Goal: Task Accomplishment & Management: Complete application form

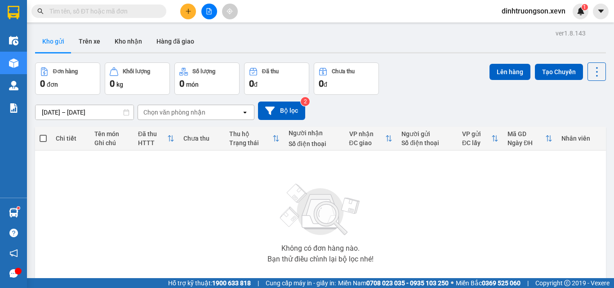
drag, startPoint x: 0, startPoint y: 0, endPoint x: 184, endPoint y: 10, distance: 184.7
click at [184, 10] on button at bounding box center [188, 12] width 16 height 16
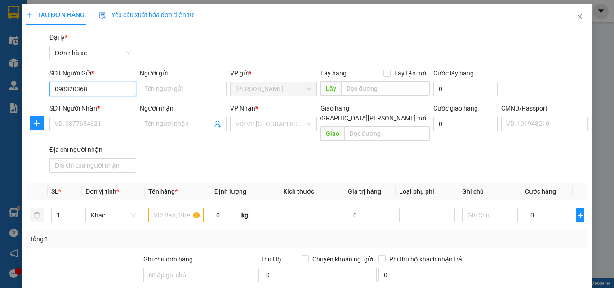
type input "0983203682"
click at [90, 104] on div "0983203682 - CÔNG" at bounding box center [91, 107] width 75 height 10
type input "CÔNG"
type input "0904846946"
type input "LONG"
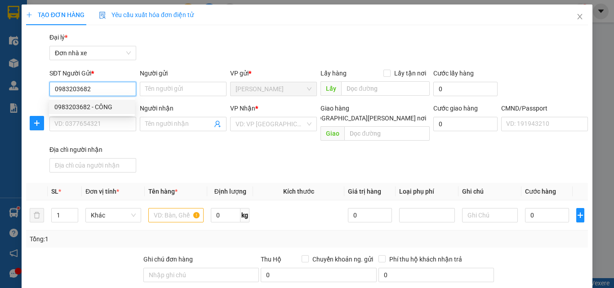
type input "060634111 [PERSON_NAME]"
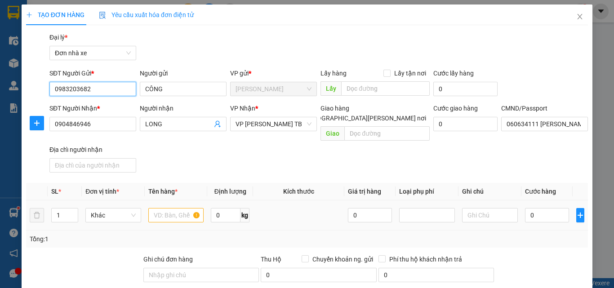
type input "0983203682"
click at [176, 208] on input "text" at bounding box center [176, 215] width 56 height 14
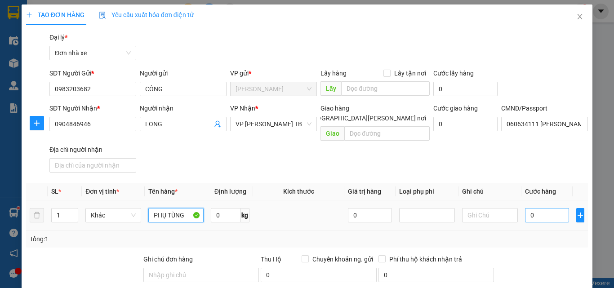
type input "PHỤ TÙNG"
click at [542, 208] on input "0" at bounding box center [547, 215] width 44 height 14
type input "2"
type input "25"
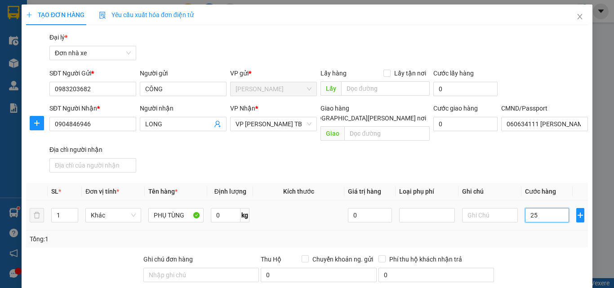
type input "25"
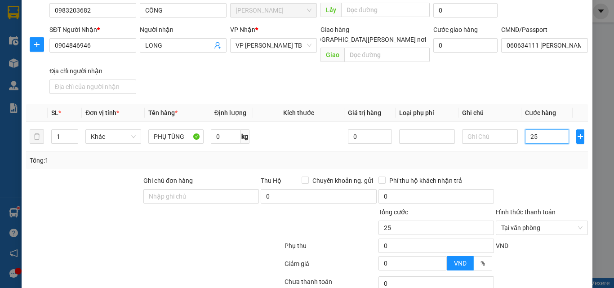
scroll to position [142, 0]
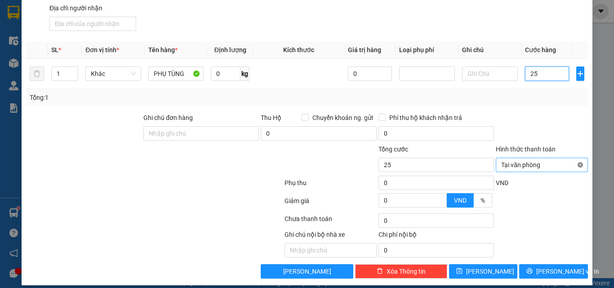
type input "25"
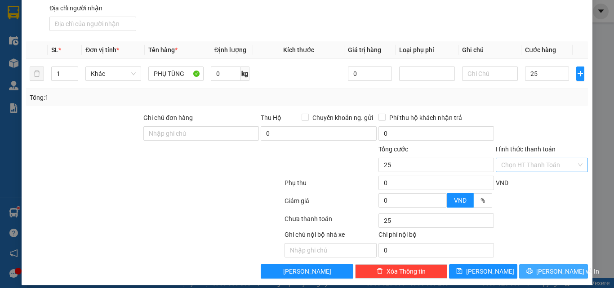
type input "25.000"
click at [563, 267] on span "[PERSON_NAME] và In" at bounding box center [568, 272] width 63 height 10
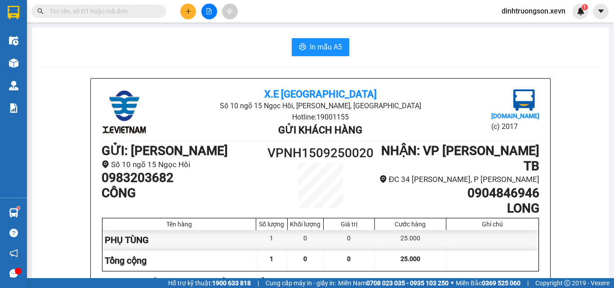
click at [150, 10] on input "text" at bounding box center [102, 11] width 106 height 10
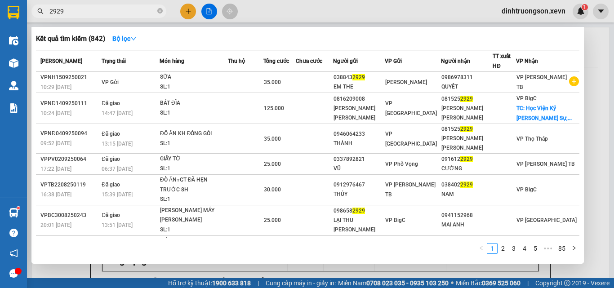
click at [50, 8] on input "2929" at bounding box center [102, 11] width 106 height 10
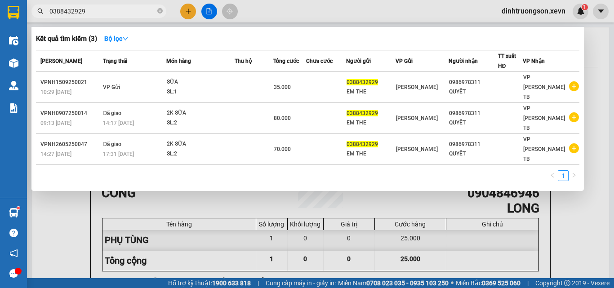
type input "0388432929"
click at [573, 209] on div at bounding box center [307, 144] width 614 height 288
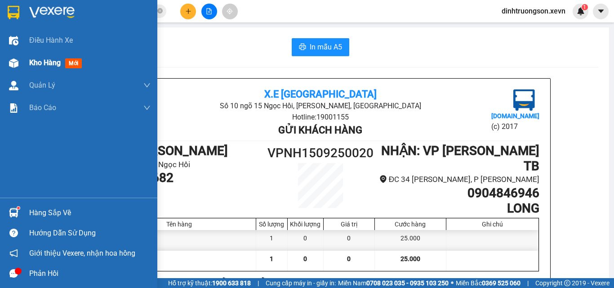
click at [42, 62] on span "Kho hàng" at bounding box center [44, 62] width 31 height 9
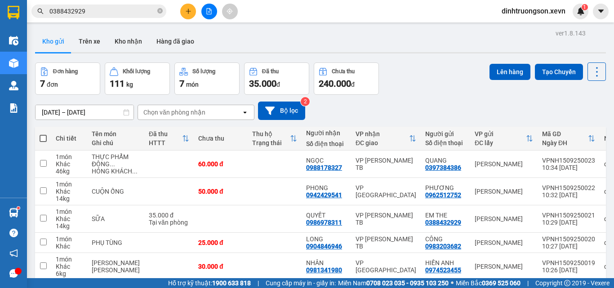
click at [103, 11] on input "0388432929" at bounding box center [102, 11] width 106 height 10
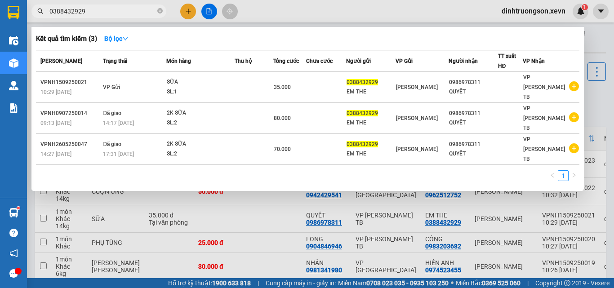
click at [269, 198] on div at bounding box center [307, 144] width 614 height 288
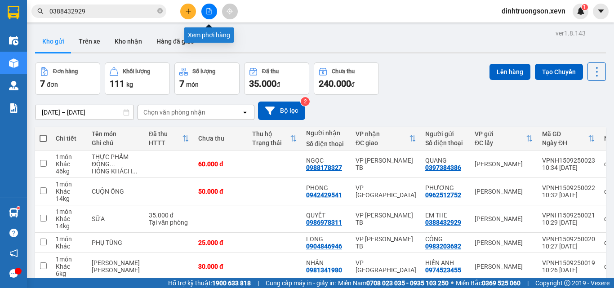
click at [188, 13] on icon "plus" at bounding box center [188, 11] width 0 height 5
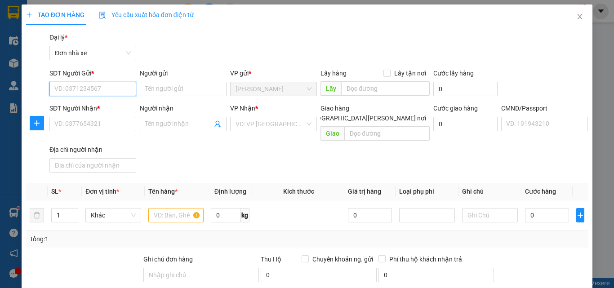
click at [63, 93] on input "SĐT Người Gửi *" at bounding box center [92, 89] width 87 height 14
type input "0359615345"
click at [85, 107] on div "0359615345 - ĐÀO" at bounding box center [91, 107] width 75 height 10
type input "ĐÀO"
type input "0986318692"
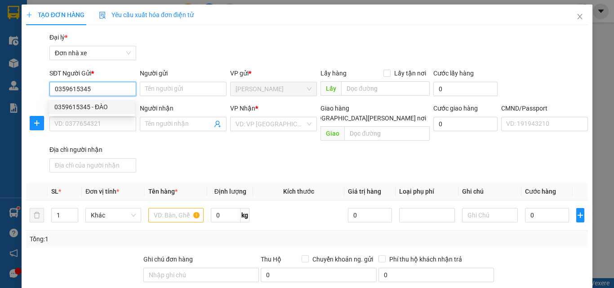
type input "VINH"
type input "038092008925 [PERSON_NAME] [PERSON_NAME]"
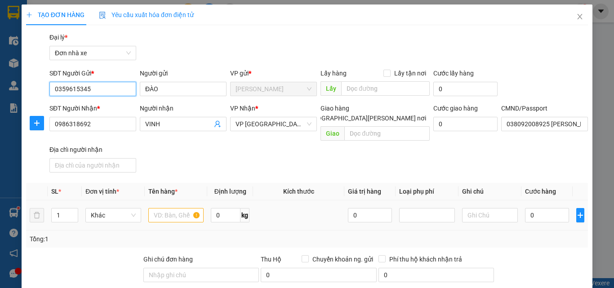
type input "0359615345"
click at [166, 208] on input "text" at bounding box center [176, 215] width 56 height 14
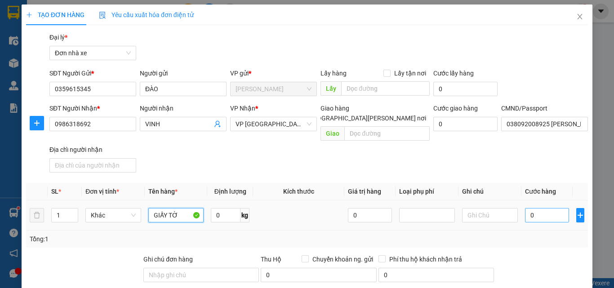
type input "GIẤY TỜ"
click at [538, 211] on input "0" at bounding box center [547, 215] width 44 height 14
type input "2"
type input "20"
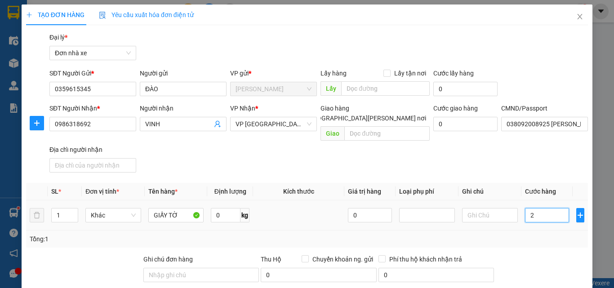
type input "20"
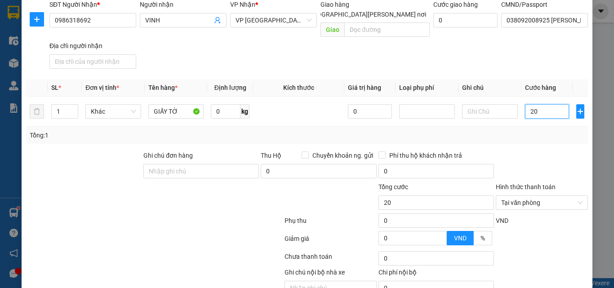
scroll to position [142, 0]
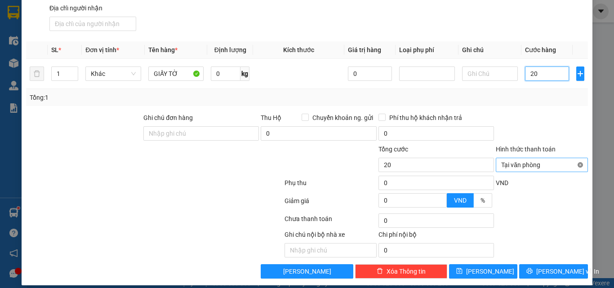
type input "20"
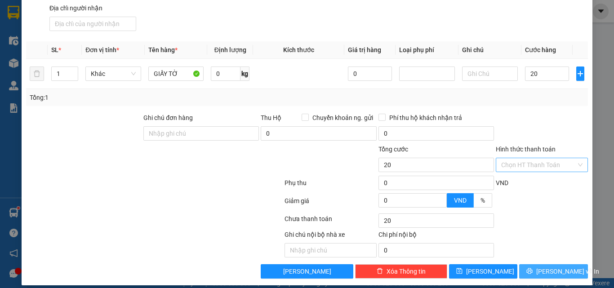
type input "20.000"
click at [555, 267] on span "[PERSON_NAME] và In" at bounding box center [568, 272] width 63 height 10
